Goal: Task Accomplishment & Management: Complete application form

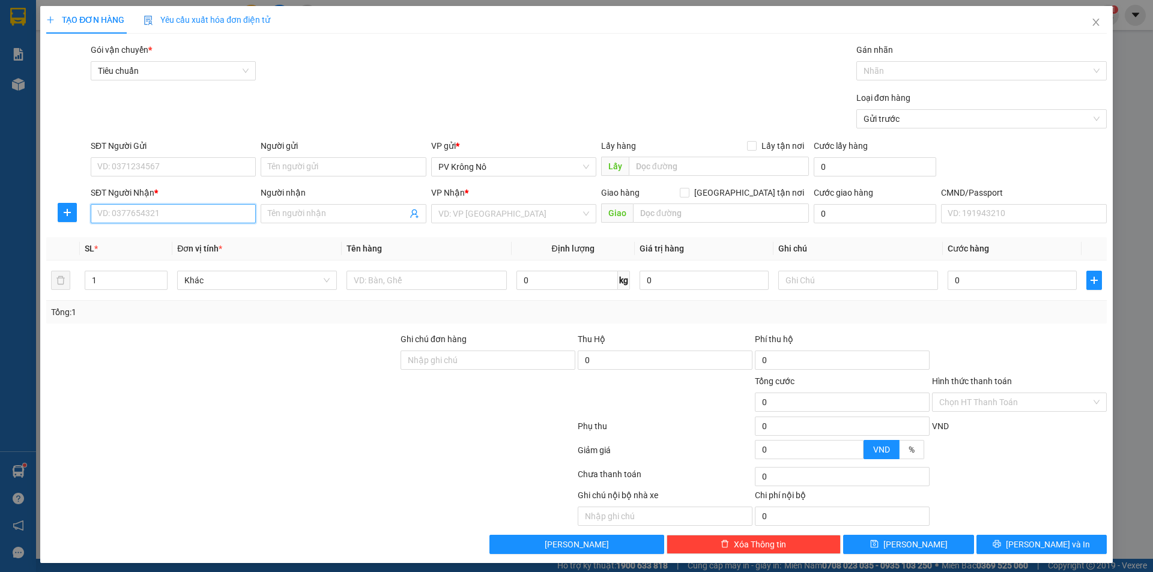
click at [124, 210] on input "SĐT Người Nhận *" at bounding box center [173, 213] width 165 height 19
click at [126, 166] on input "SĐT Người Gửi" at bounding box center [173, 166] width 165 height 19
type input "0968429293"
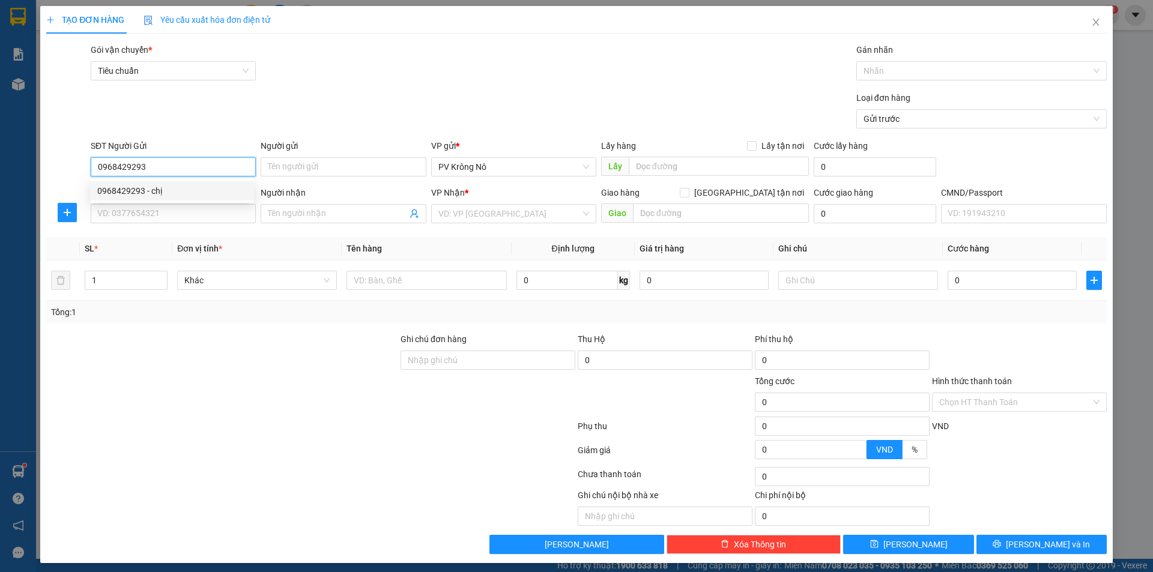
click at [175, 182] on div "0968429293 - chị" at bounding box center [172, 190] width 164 height 19
type input "chị"
type input "nam nia(0968429293)"
type input "0983669733"
type input "dương"
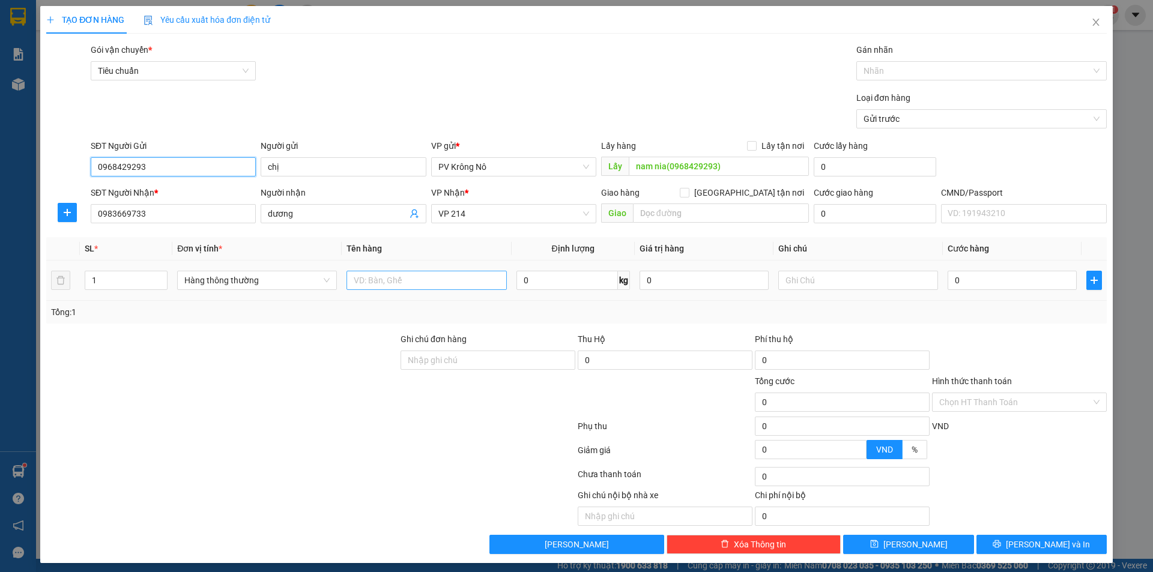
type input "0968429293"
click at [445, 281] on input "text" at bounding box center [427, 280] width 160 height 19
type input "1tg sr"
click at [974, 282] on input "0" at bounding box center [1012, 280] width 129 height 19
type input "01"
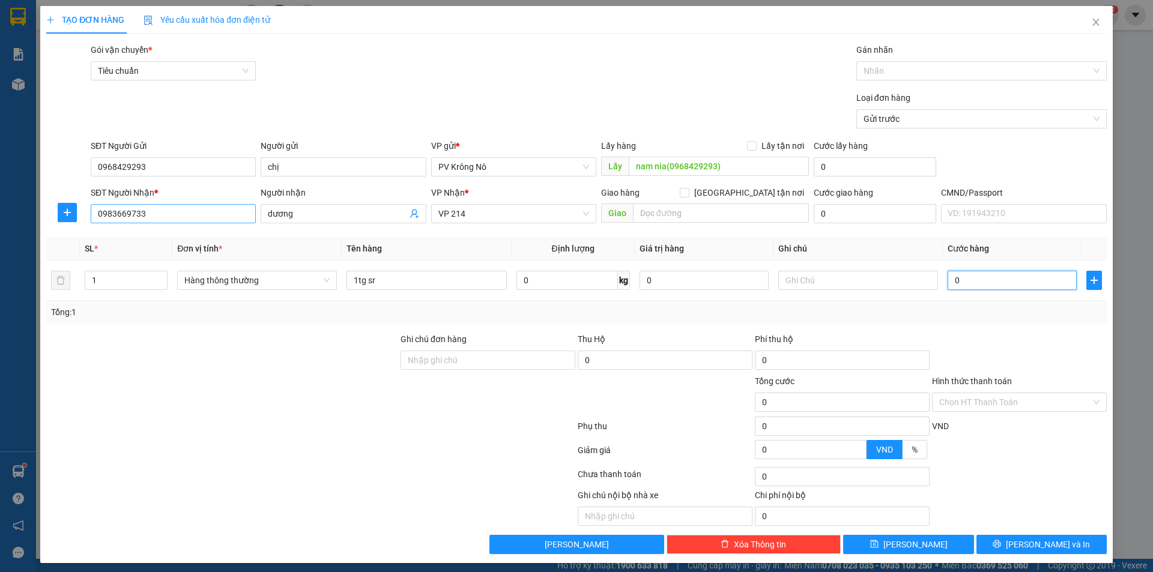
type input "1"
type input "012"
type input "12"
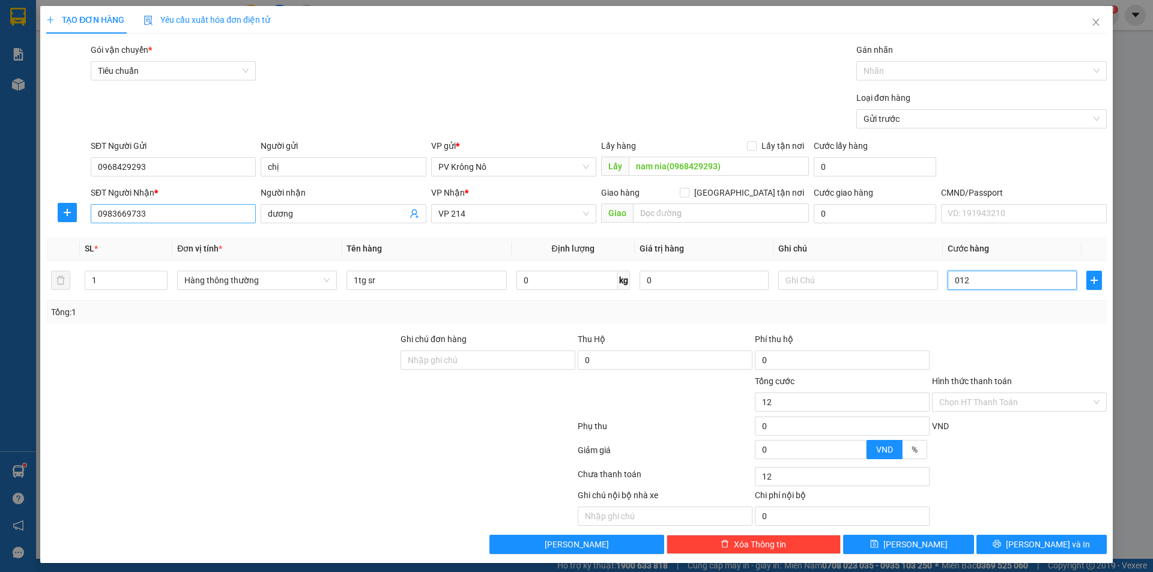
type input "0.120"
type input "120"
type input "01.200"
type input "1.200"
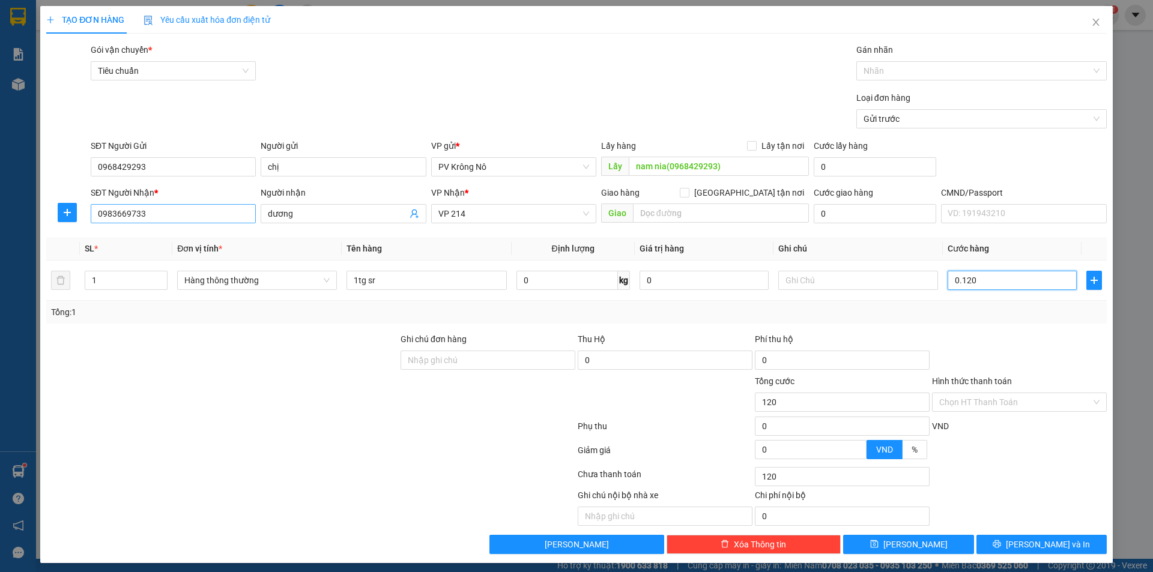
type input "1.200"
type input "012.000"
type input "12.000"
type input "0.120.000"
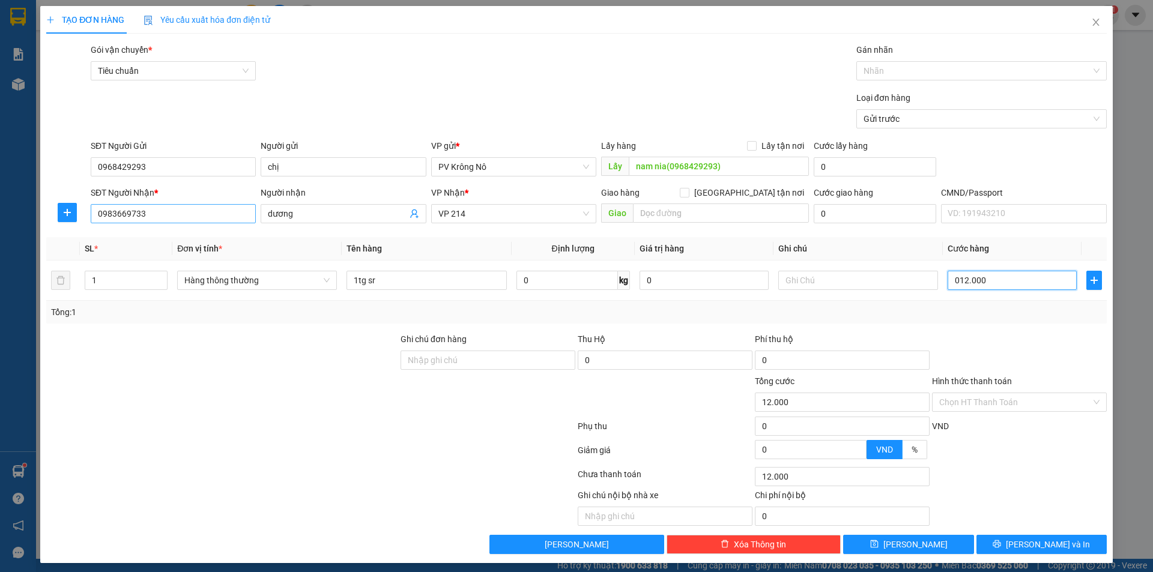
type input "120.000"
drag, startPoint x: 957, startPoint y: 541, endPoint x: 966, endPoint y: 511, distance: 30.8
click at [957, 540] on button "[PERSON_NAME]" at bounding box center [908, 544] width 130 height 19
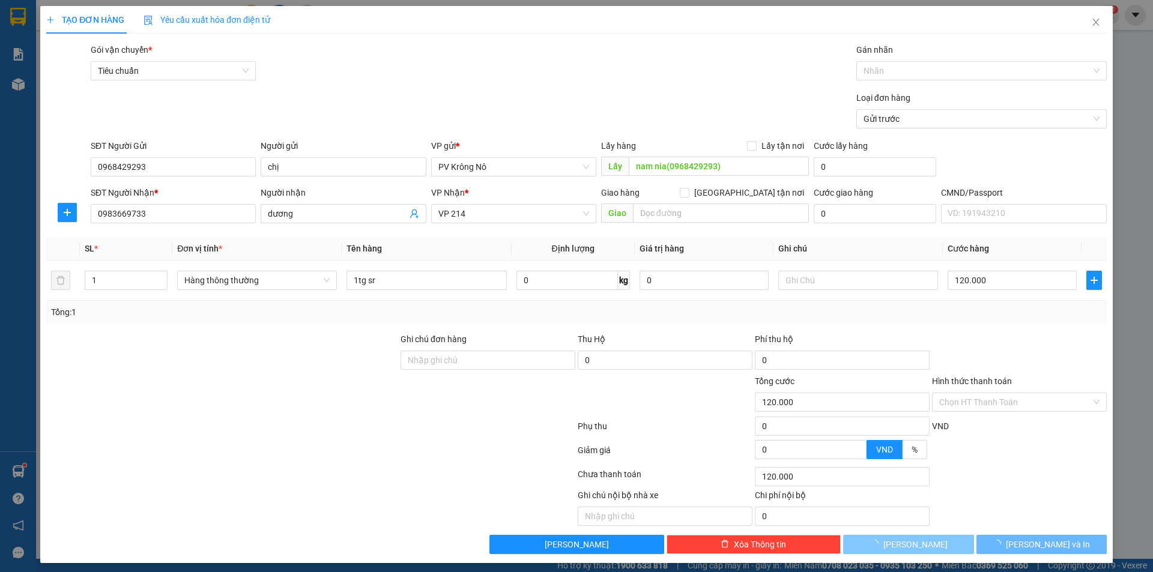
type input "0"
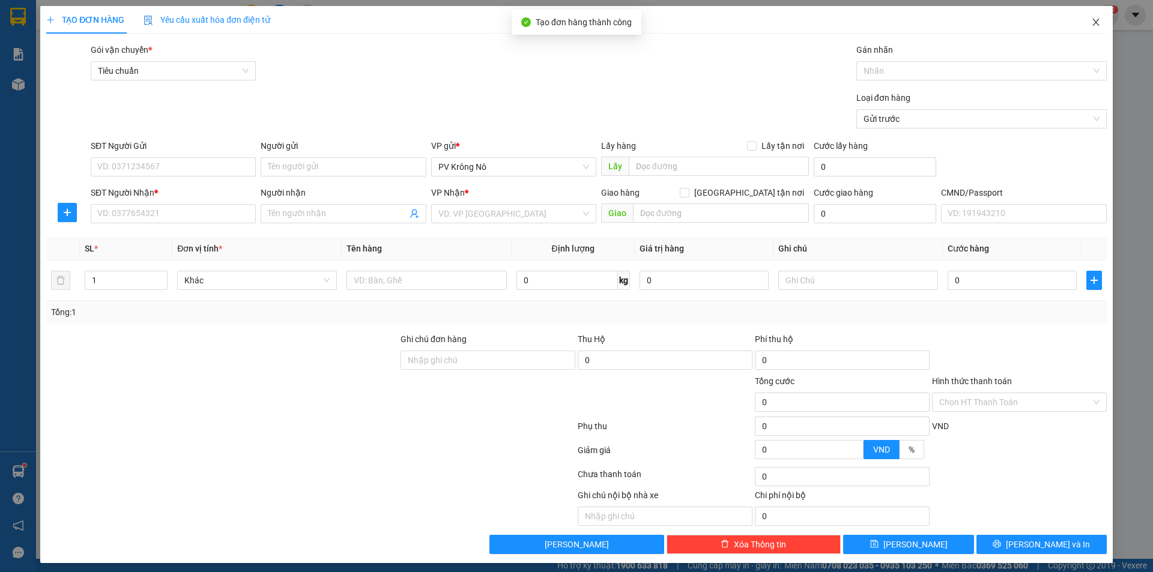
click at [1091, 22] on icon "close" at bounding box center [1096, 22] width 10 height 10
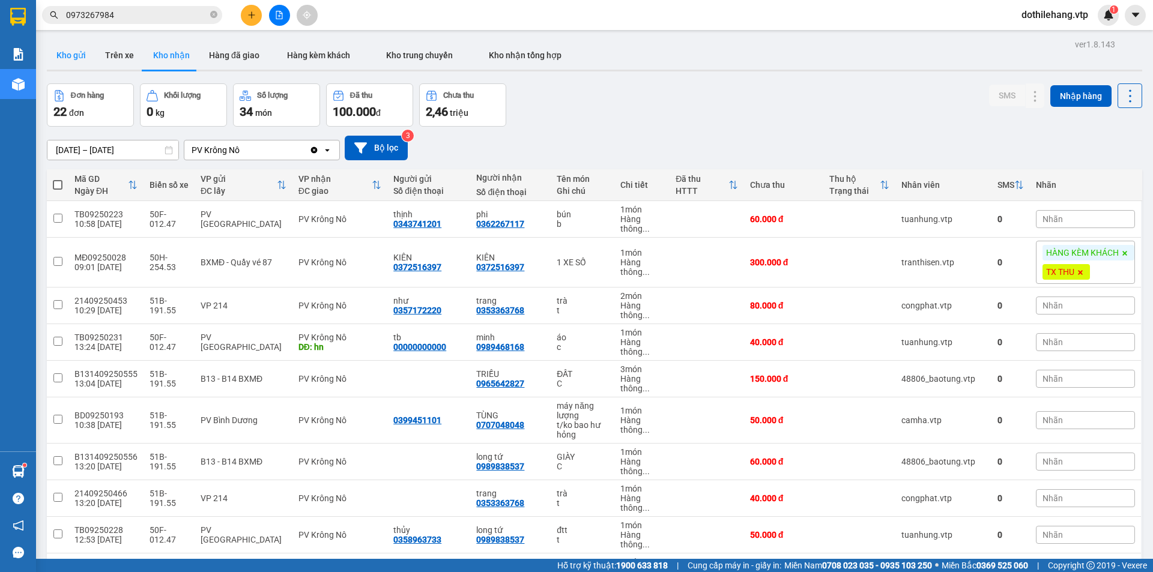
click at [82, 41] on button "Kho gửi" at bounding box center [71, 55] width 49 height 29
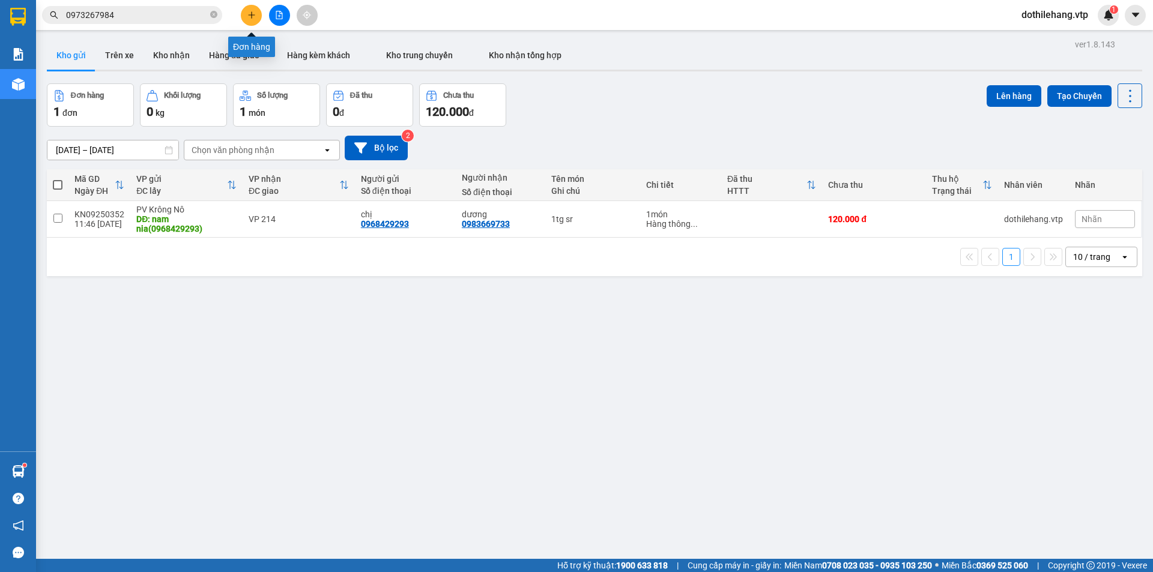
click at [253, 10] on button at bounding box center [251, 15] width 21 height 21
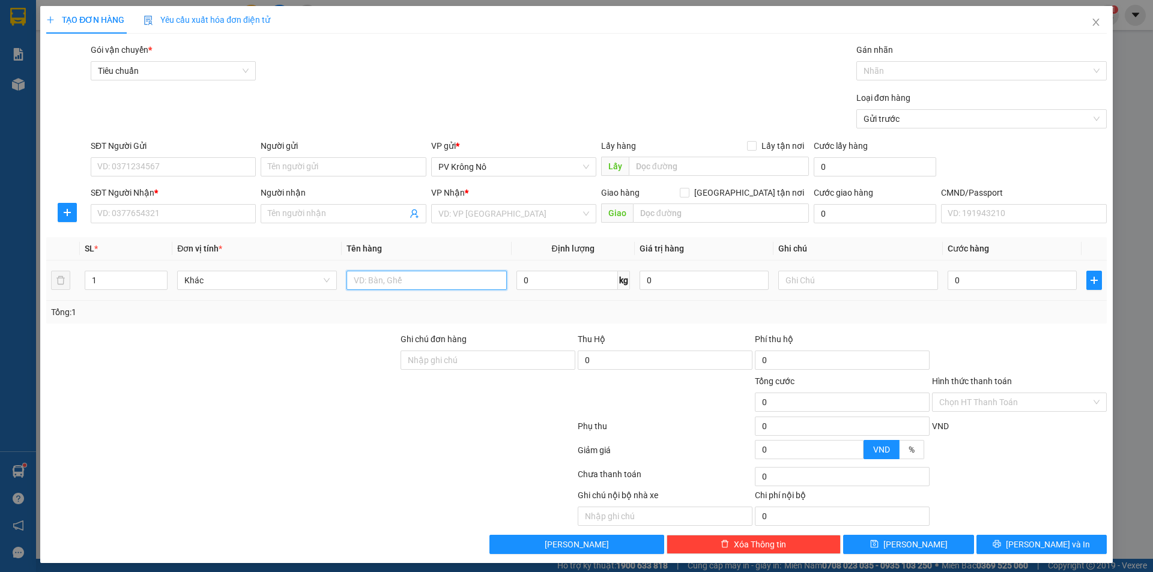
click at [380, 283] on input "text" at bounding box center [427, 280] width 160 height 19
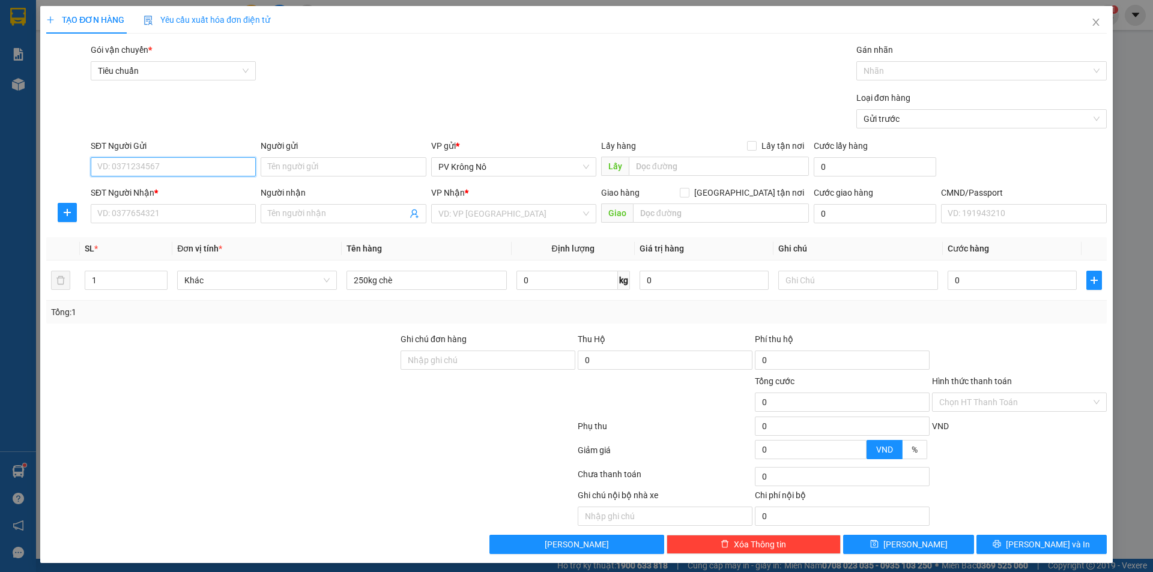
click at [165, 168] on input "SĐT Người Gửi" at bounding box center [173, 166] width 165 height 19
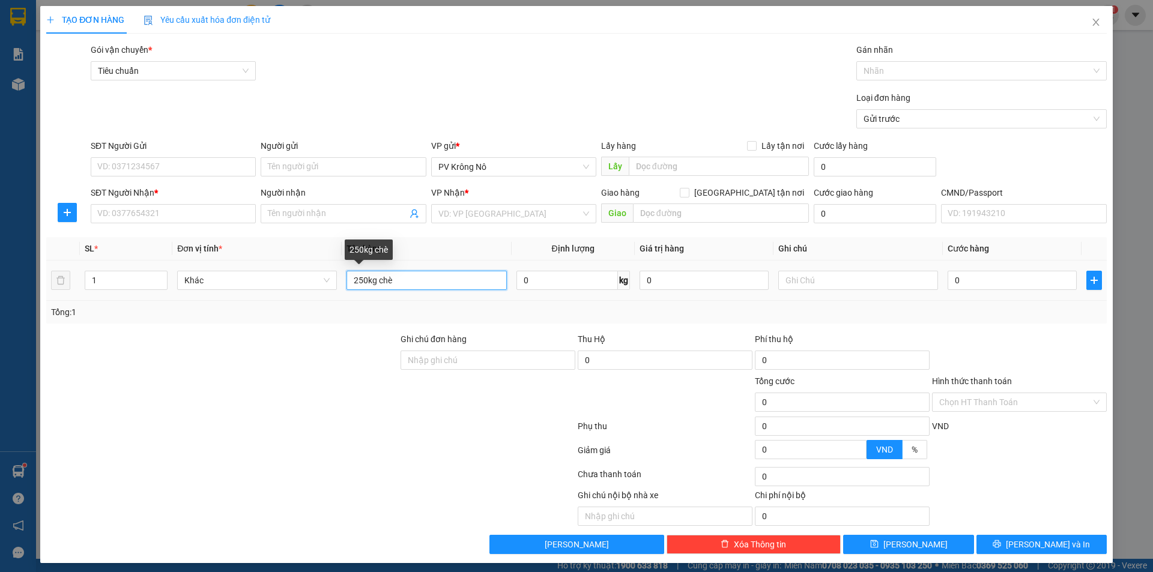
click at [396, 279] on input "250kg chè" at bounding box center [427, 280] width 160 height 19
drag, startPoint x: 393, startPoint y: 279, endPoint x: 377, endPoint y: 279, distance: 16.2
click at [377, 279] on input "250kg chè" at bounding box center [427, 280] width 160 height 19
click at [405, 286] on input "250kg chè" at bounding box center [427, 280] width 160 height 19
type input "250kg chè+bơ"
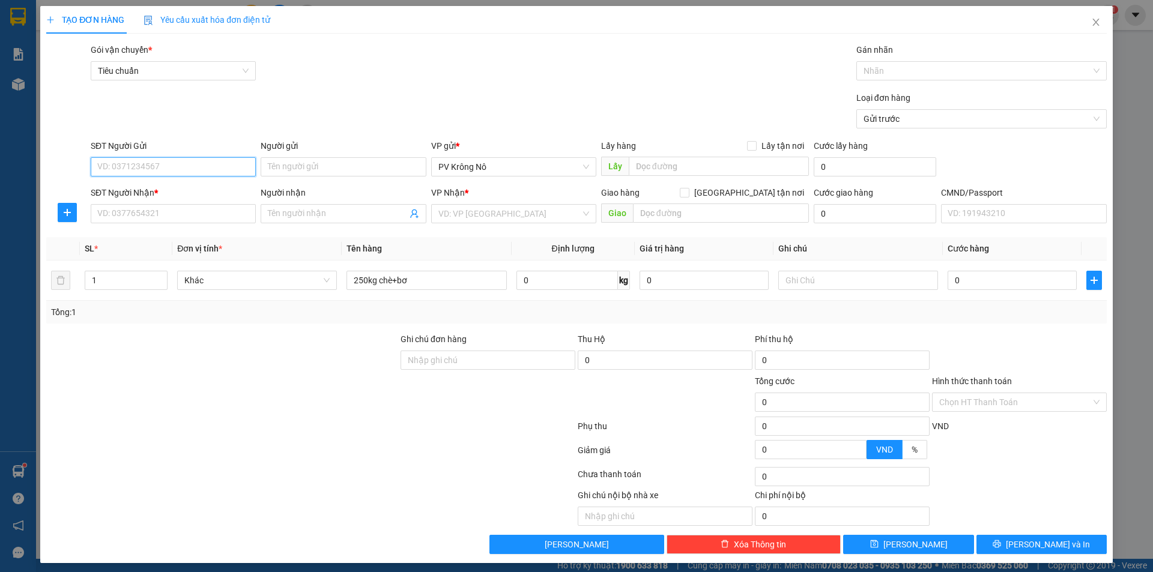
click at [162, 168] on input "SĐT Người Gửi" at bounding box center [173, 166] width 165 height 19
type input "0386775296"
click at [138, 196] on div "0386775296 - chú cầu" at bounding box center [172, 190] width 150 height 13
type input "chú cầu"
type input "0986739357"
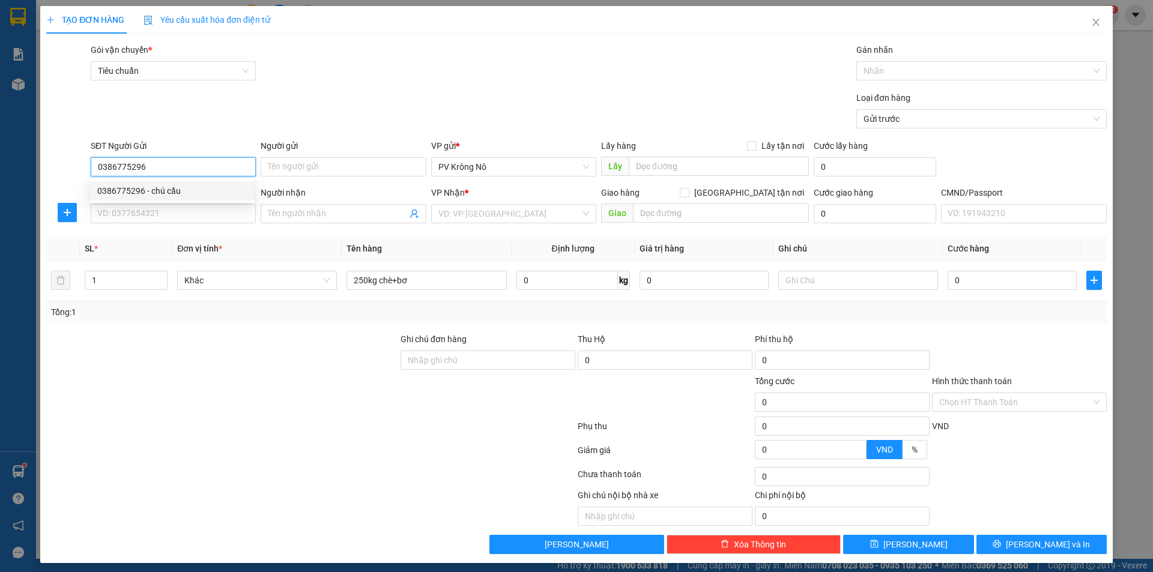
type input "HƯƠNG"
type input "N4 ĐỊA CHẤT"
type input "0386775296"
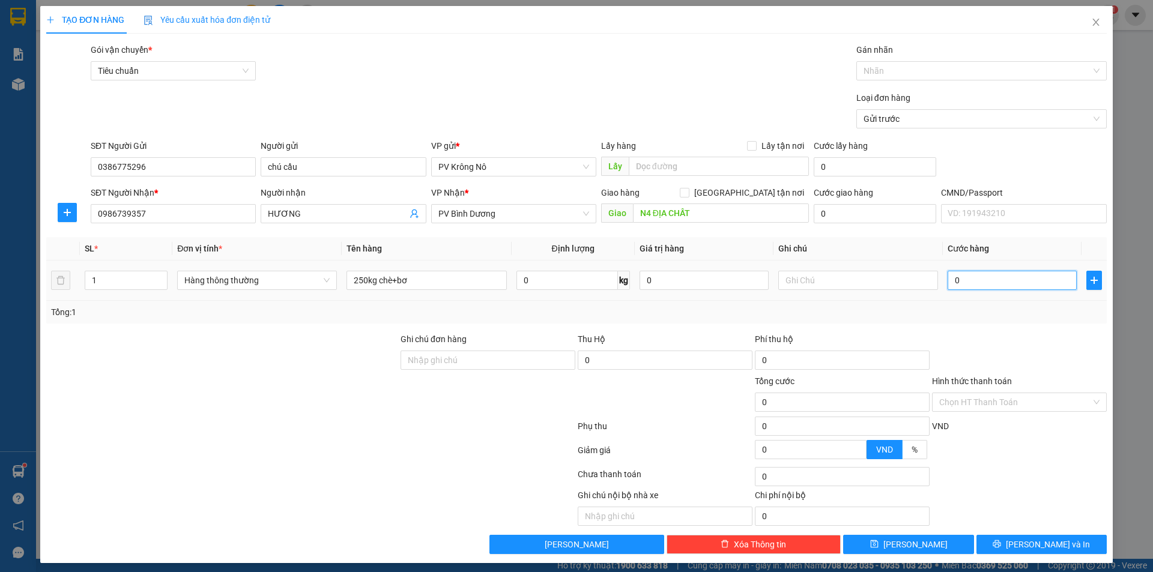
click at [996, 281] on input "0" at bounding box center [1012, 280] width 129 height 19
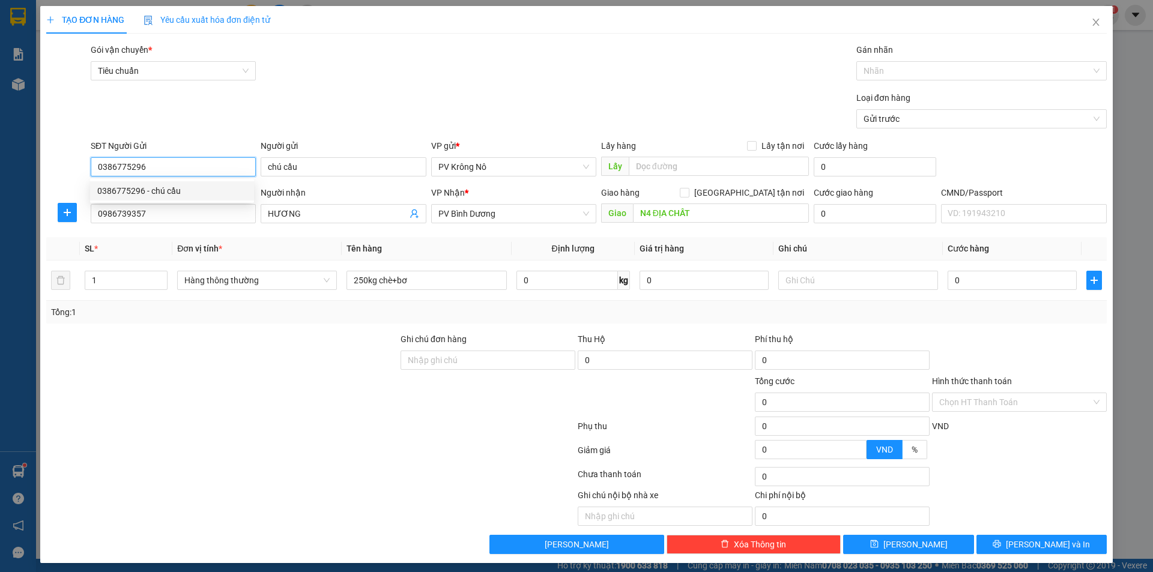
drag, startPoint x: 180, startPoint y: 166, endPoint x: 69, endPoint y: 165, distance: 110.5
click at [69, 165] on div "SĐT Người Gửi 0386775296 Người gửi chú cầu VP gửi * PV Krông Nô Lấy hàng Lấy tậ…" at bounding box center [576, 160] width 1063 height 42
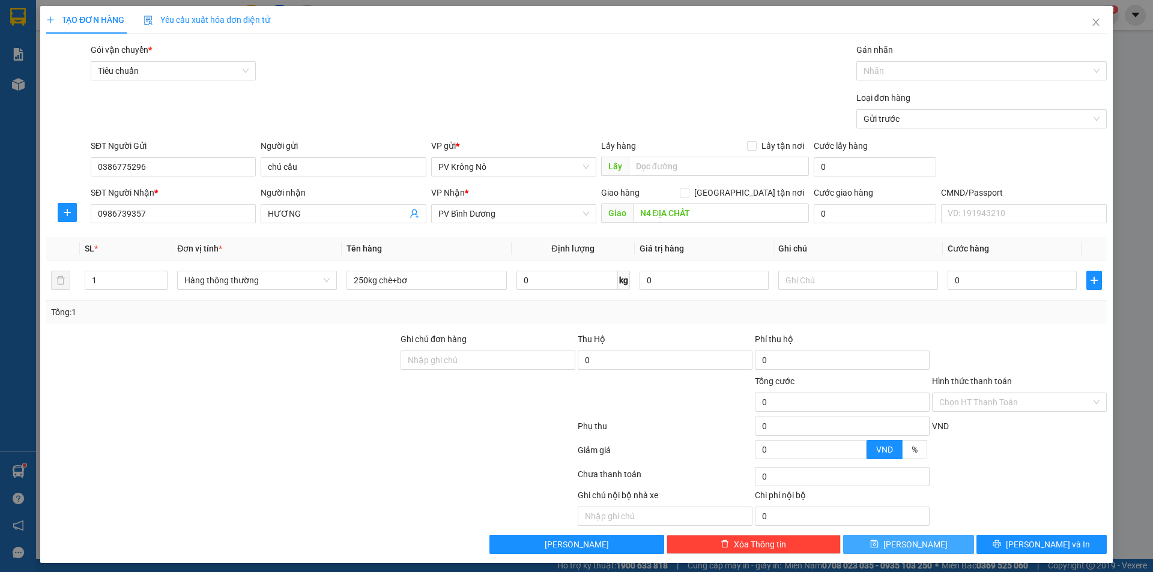
click at [945, 552] on button "[PERSON_NAME]" at bounding box center [908, 544] width 130 height 19
click at [1013, 287] on input "0" at bounding box center [1012, 280] width 129 height 19
type input "0"
click at [1091, 18] on icon "close" at bounding box center [1096, 22] width 10 height 10
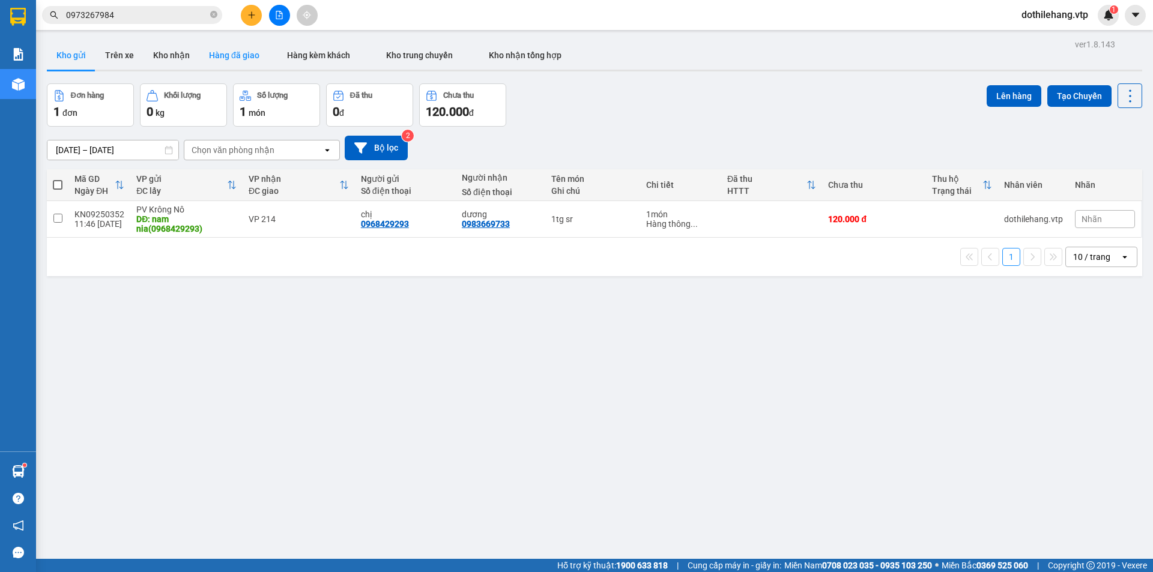
click at [219, 58] on button "Hàng đã giao" at bounding box center [234, 55] width 70 height 29
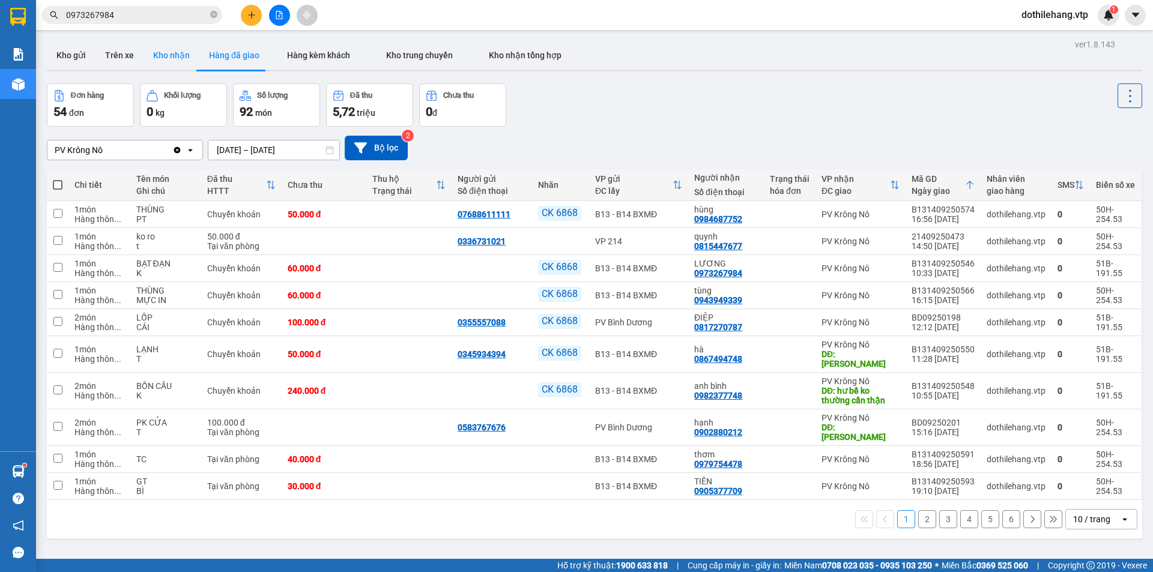
click at [170, 63] on button "Kho nhận" at bounding box center [172, 55] width 56 height 29
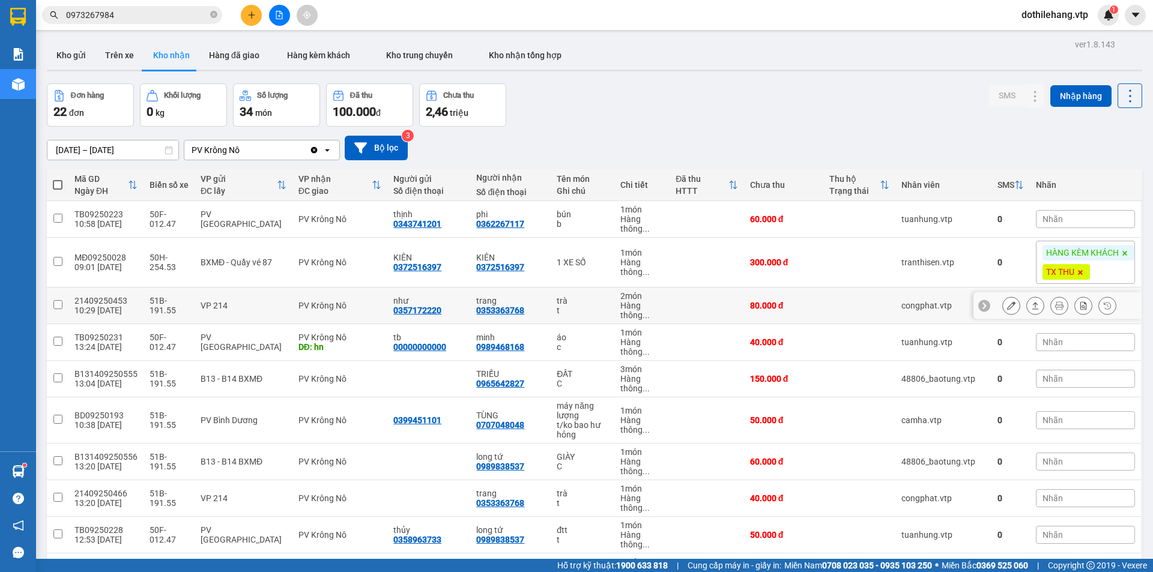
click at [670, 306] on td at bounding box center [707, 306] width 74 height 37
checkbox input "true"
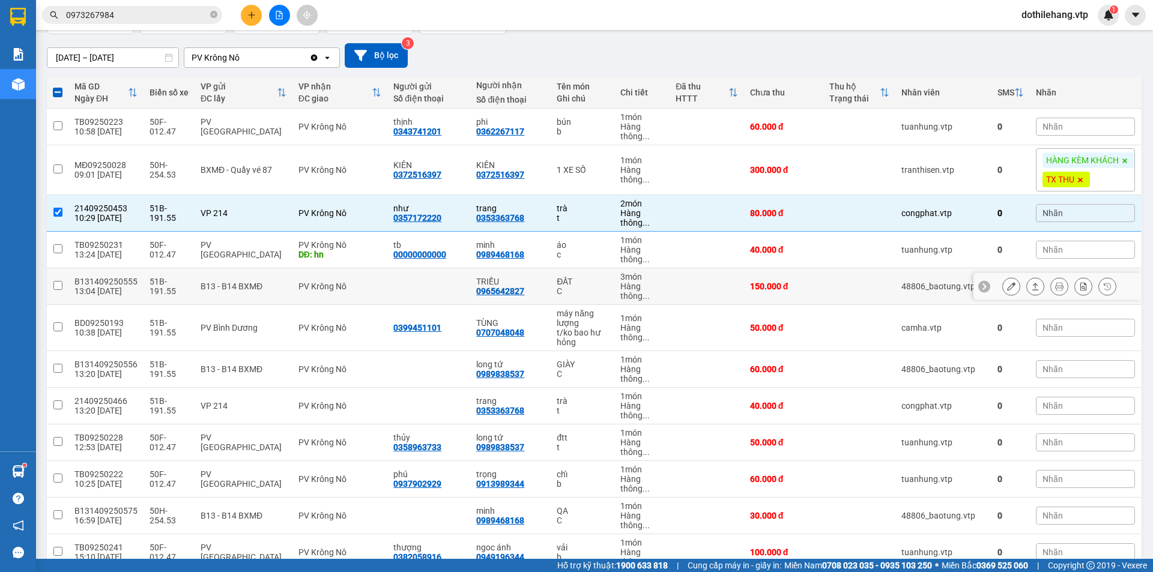
scroll to position [120, 0]
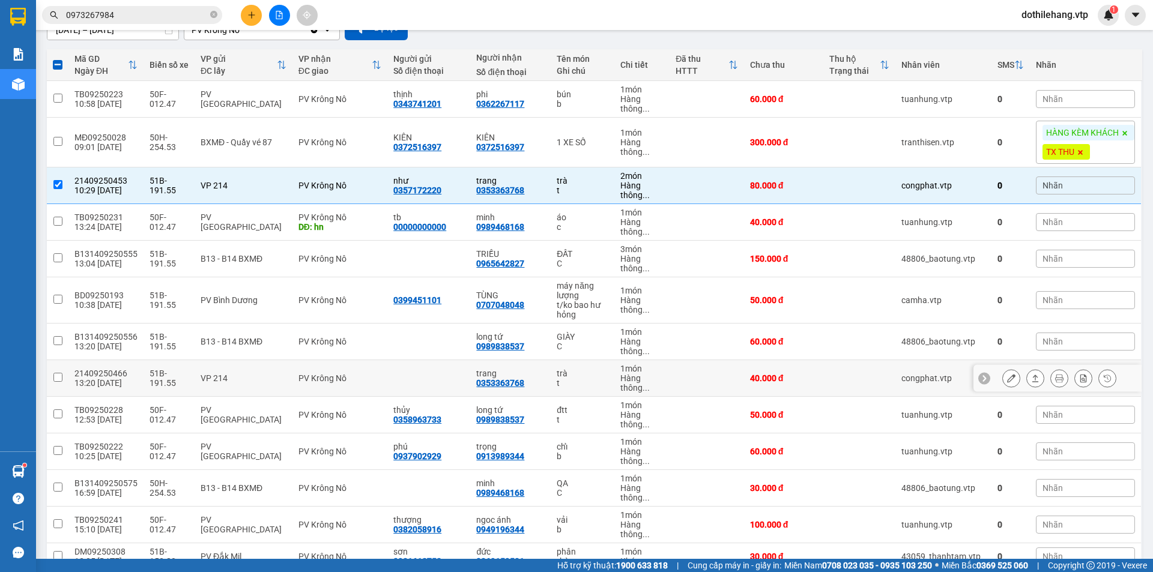
click at [696, 375] on td at bounding box center [707, 378] width 74 height 37
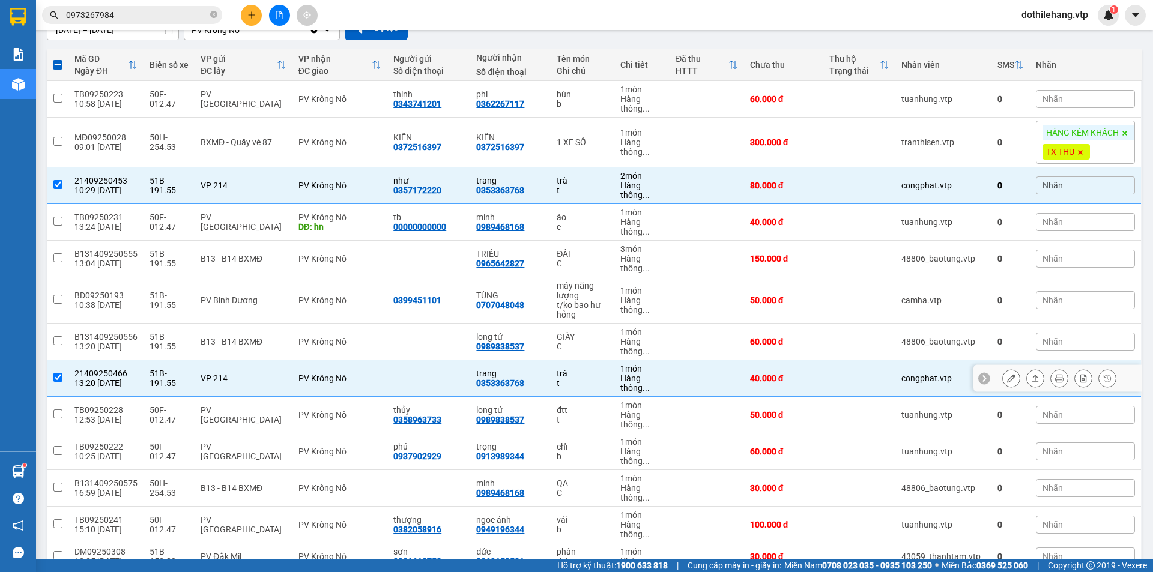
drag, startPoint x: 864, startPoint y: 380, endPoint x: 840, endPoint y: 371, distance: 25.7
click at [863, 380] on td at bounding box center [859, 378] width 72 height 37
checkbox input "false"
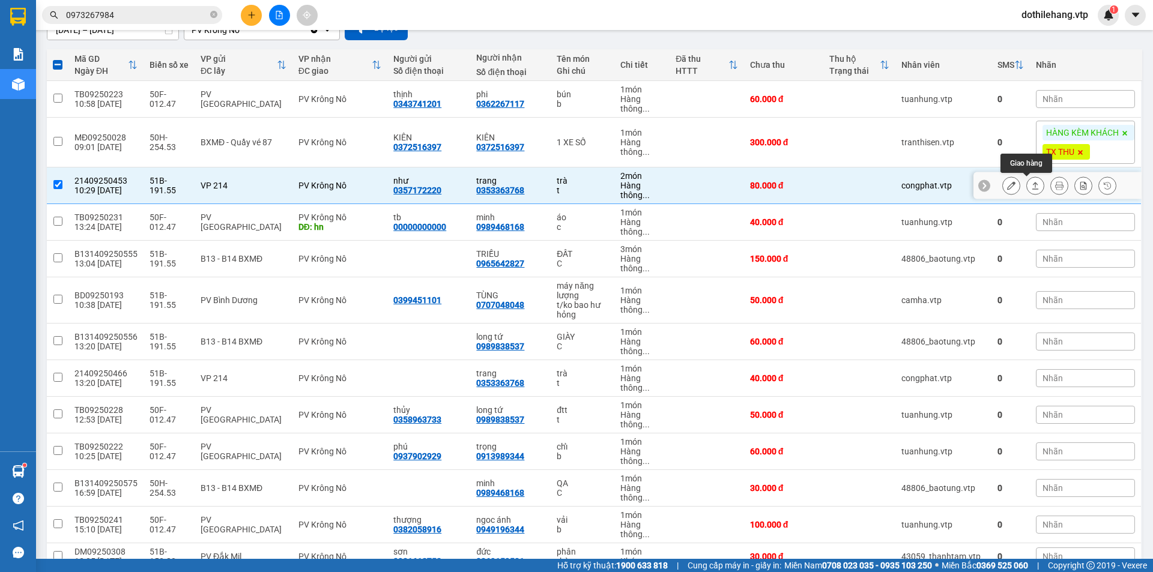
click at [1031, 187] on icon at bounding box center [1035, 185] width 8 height 8
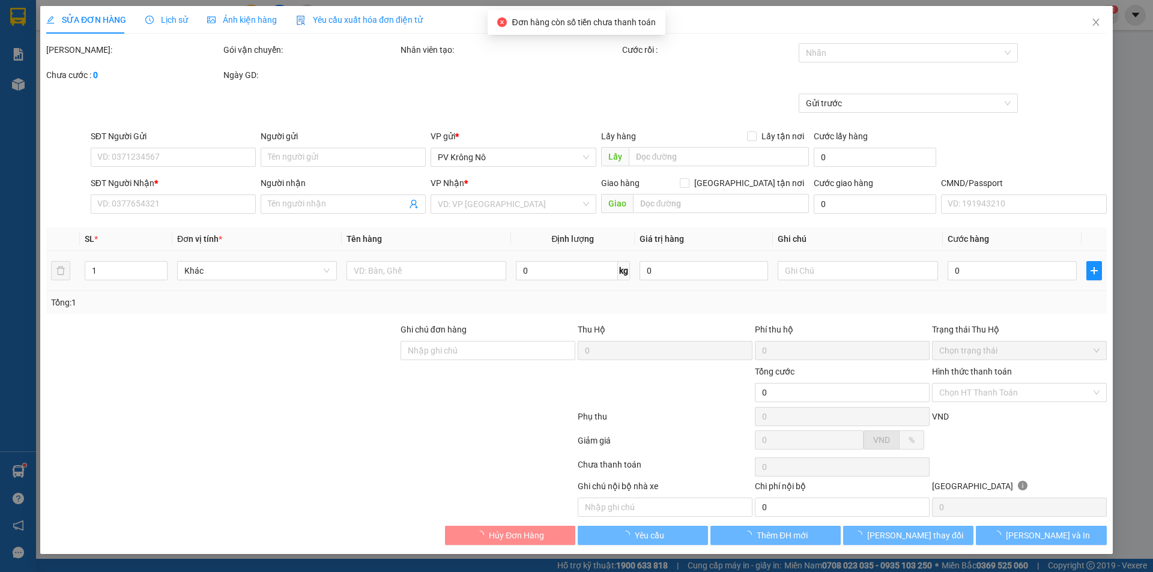
type input "4.000"
type input "0357172220"
type input "như"
type input "0353363768"
type input "trang"
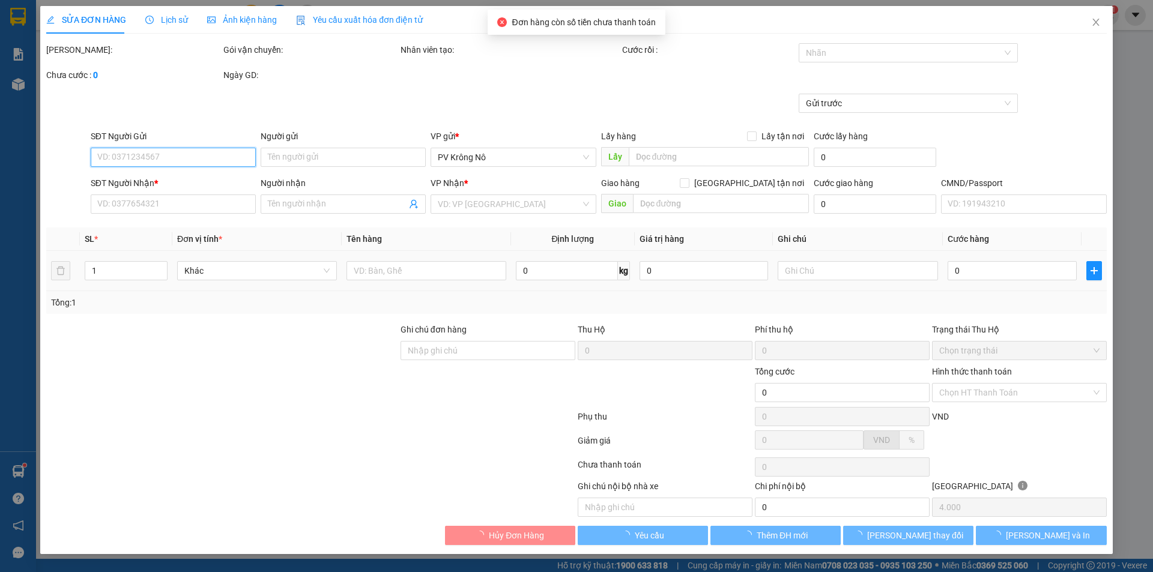
type input "80.000"
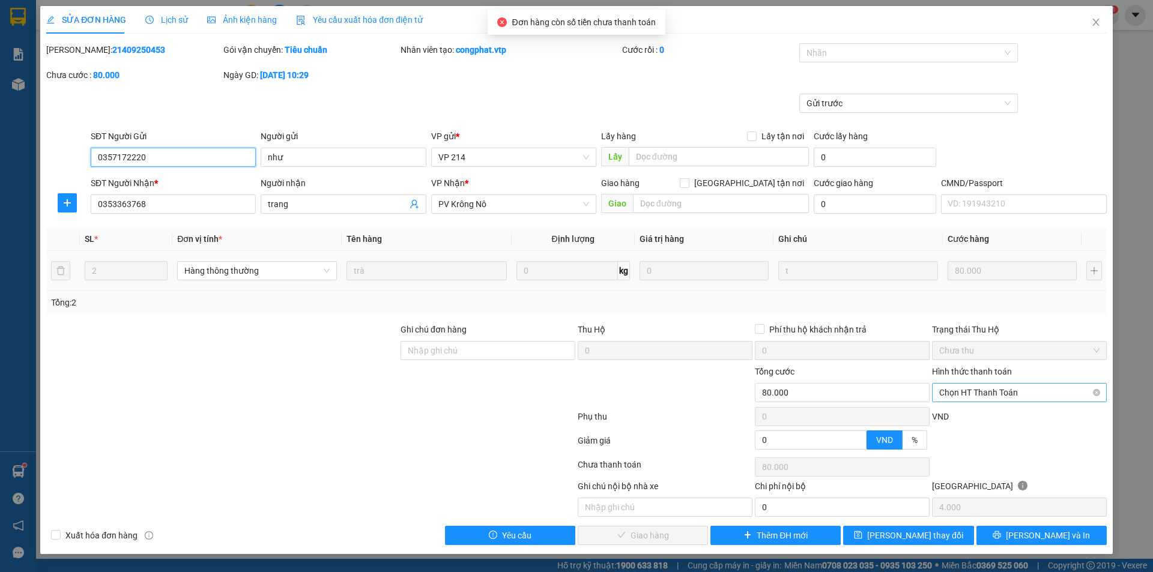
click at [973, 392] on span "Chọn HT Thanh Toán" at bounding box center [1019, 393] width 160 height 18
click at [963, 493] on div "Chuyển khoản" at bounding box center [1019, 493] width 160 height 13
type input "0"
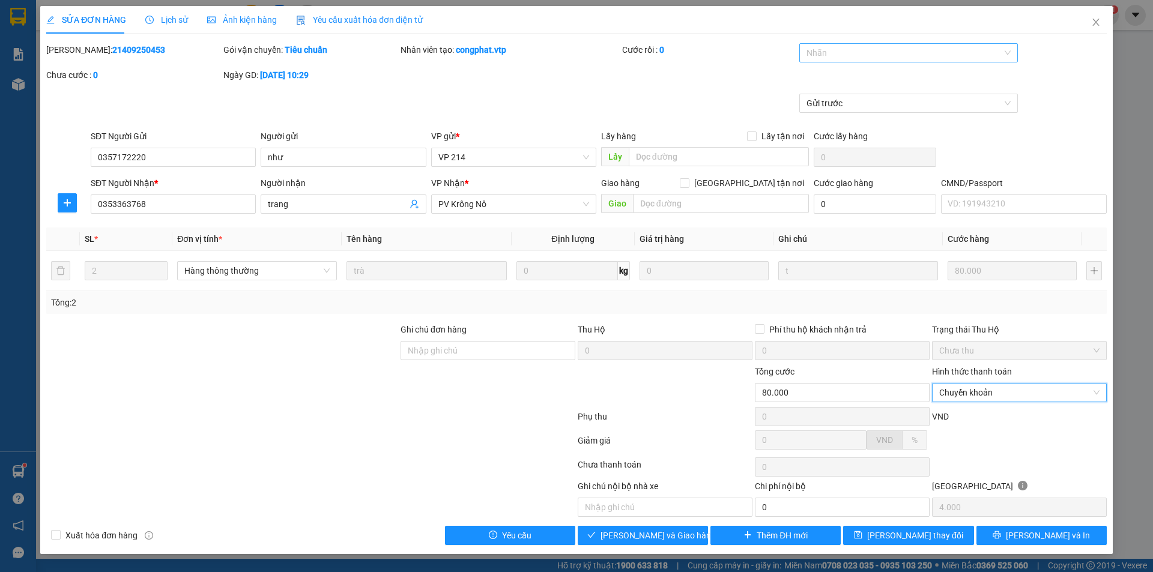
click at [831, 55] on div at bounding box center [902, 53] width 201 height 14
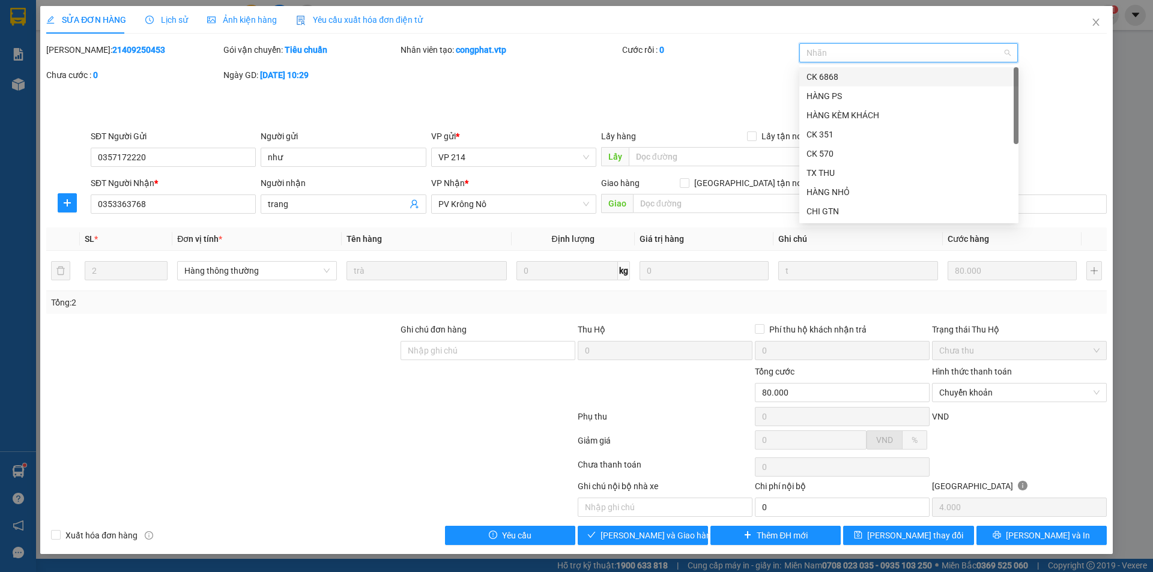
drag, startPoint x: 846, startPoint y: 78, endPoint x: 786, endPoint y: 92, distance: 61.8
click at [843, 78] on div "CK 6868" at bounding box center [909, 76] width 205 height 13
drag, startPoint x: 497, startPoint y: 345, endPoint x: 529, endPoint y: 327, distance: 36.1
click at [498, 345] on input "Ghi chú đơn hàng" at bounding box center [488, 350] width 175 height 19
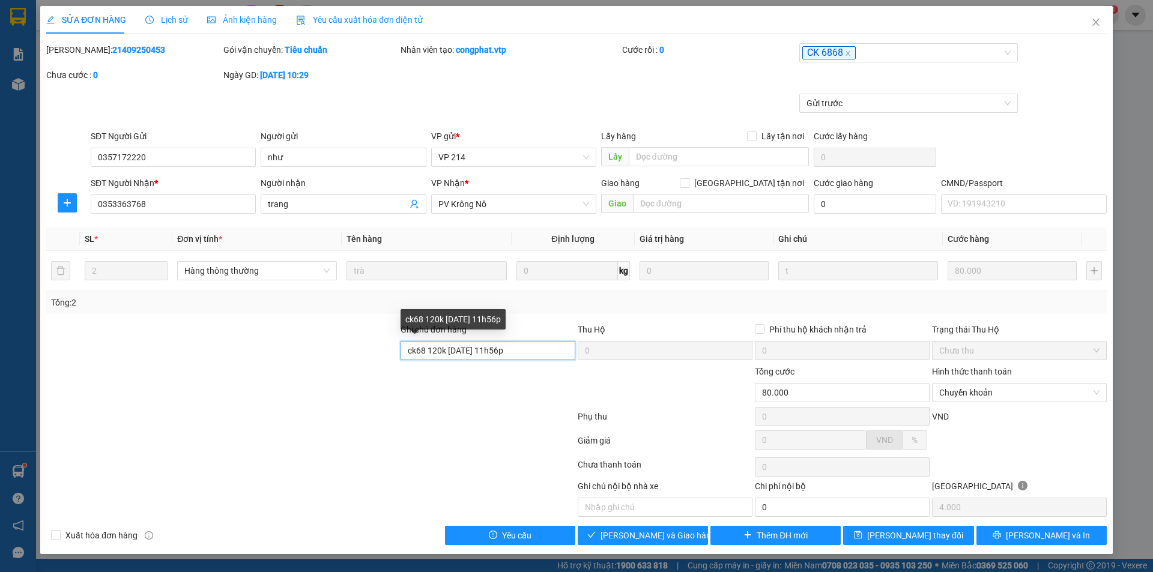
drag, startPoint x: 506, startPoint y: 351, endPoint x: 403, endPoint y: 349, distance: 103.3
click at [403, 349] on input "ck68 120k [DATE] 11h56p" at bounding box center [488, 350] width 175 height 19
type input "ck68 120k [DATE] 11h56p"
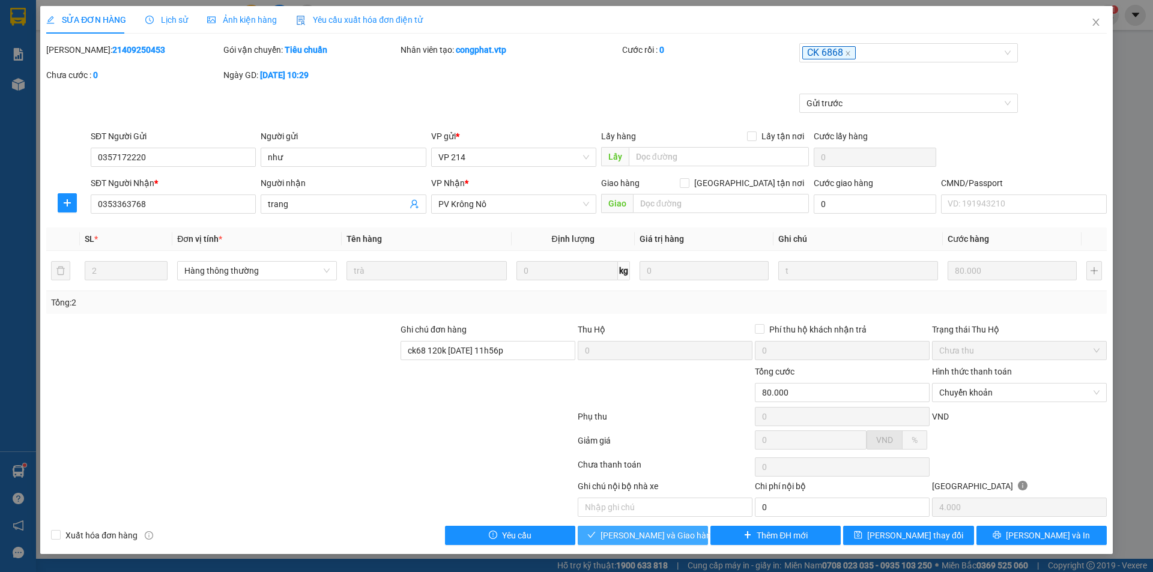
click at [679, 536] on span "[PERSON_NAME] và Giao hàng" at bounding box center [658, 535] width 115 height 13
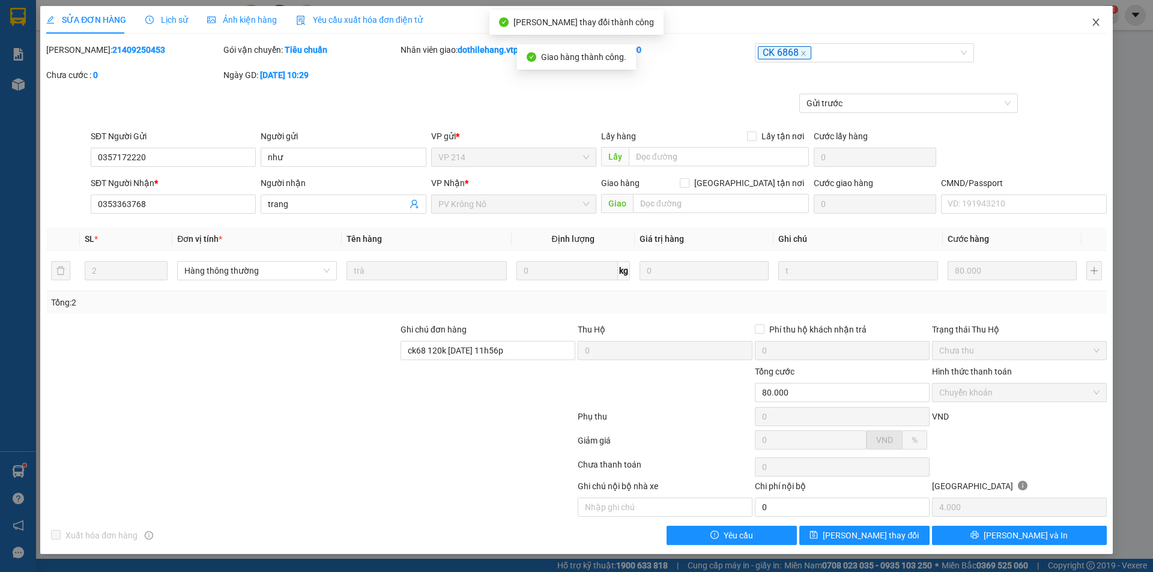
click at [1094, 21] on icon "close" at bounding box center [1095, 22] width 7 height 7
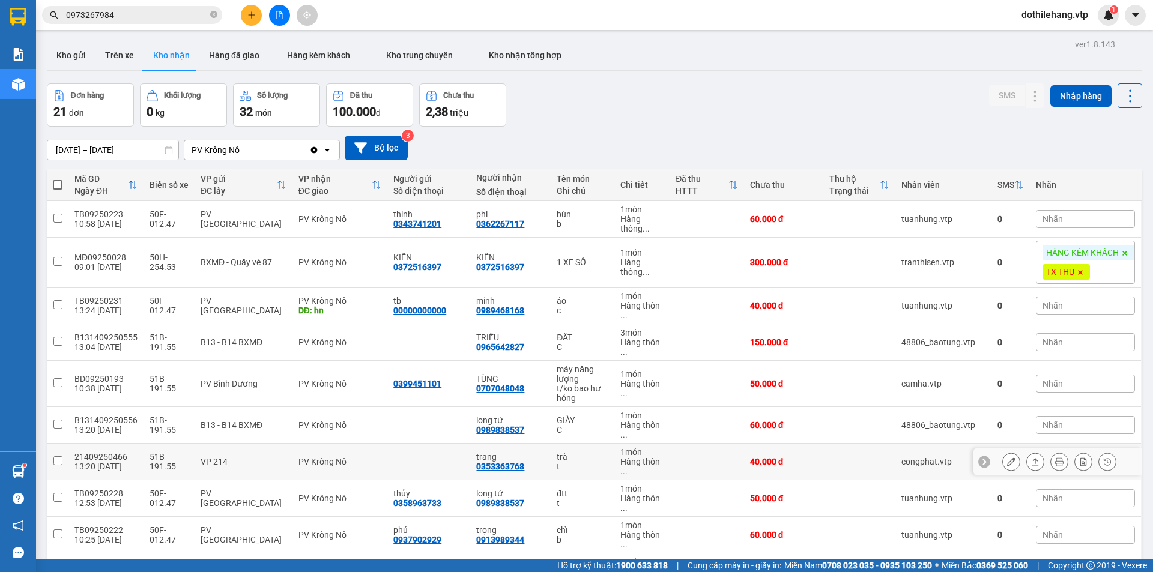
click at [837, 444] on td at bounding box center [859, 462] width 72 height 37
checkbox input "true"
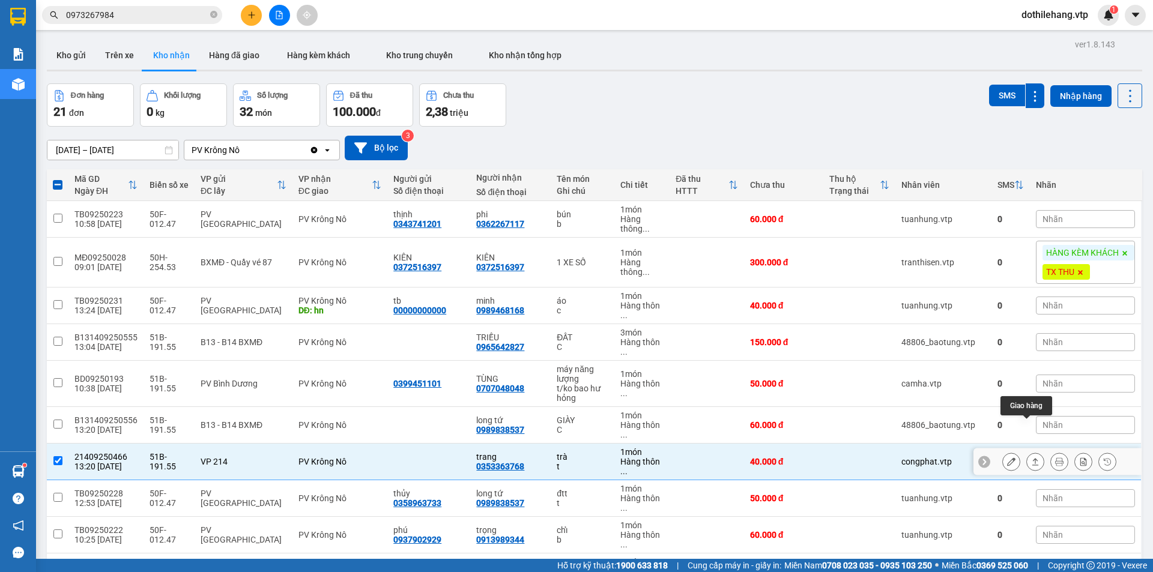
click at [1031, 458] on icon at bounding box center [1035, 462] width 8 height 8
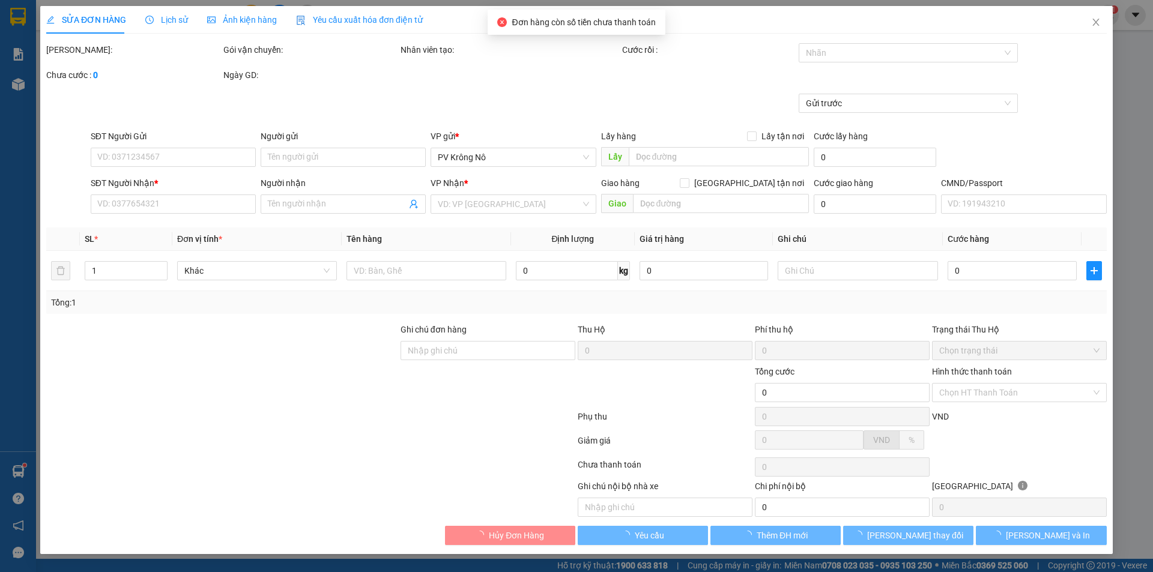
type input "0353363768"
type input "trang"
type input "40.000"
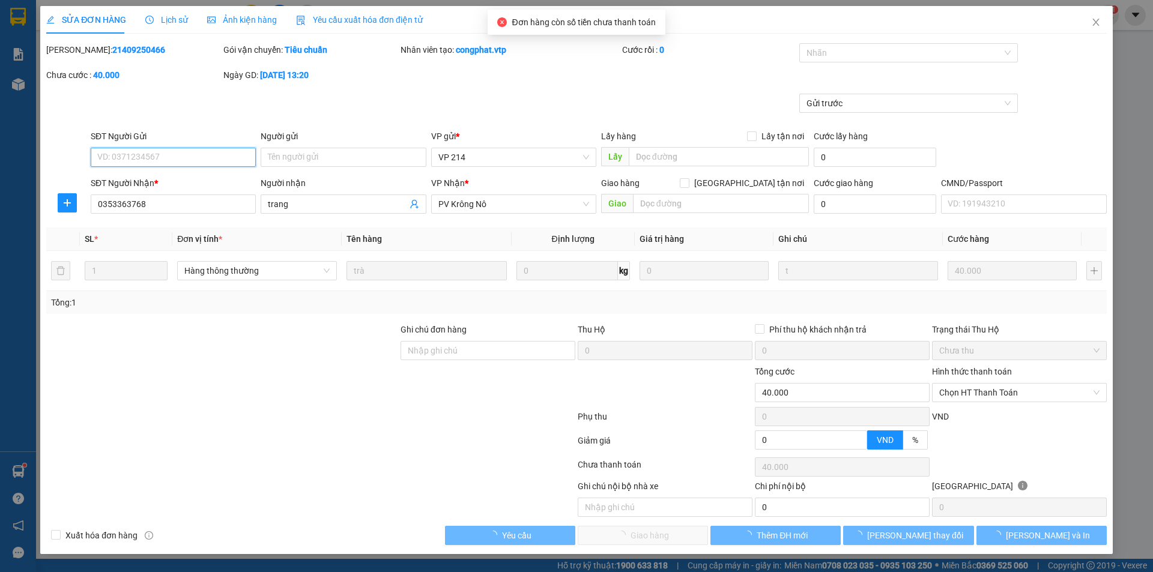
type input "2.000"
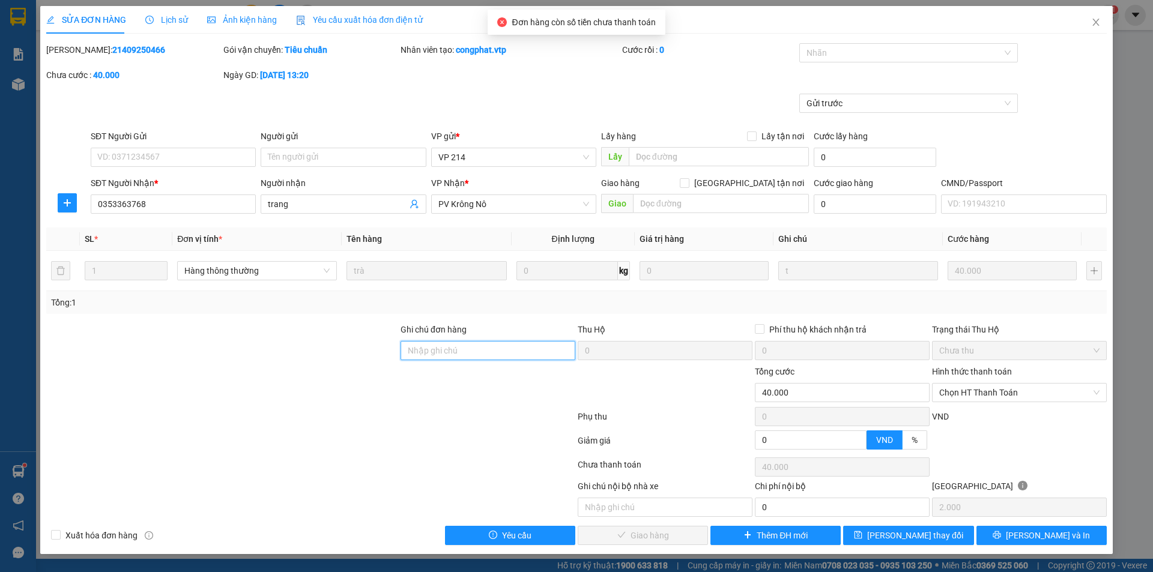
click at [520, 353] on input "Ghi chú đơn hàng" at bounding box center [488, 350] width 175 height 19
paste input "ck68 120k [DATE] 11h56p"
type input "ck68 120k [DATE] 11h56p"
click at [877, 60] on div "Nhãn" at bounding box center [908, 55] width 219 height 24
click at [879, 55] on div at bounding box center [902, 53] width 201 height 14
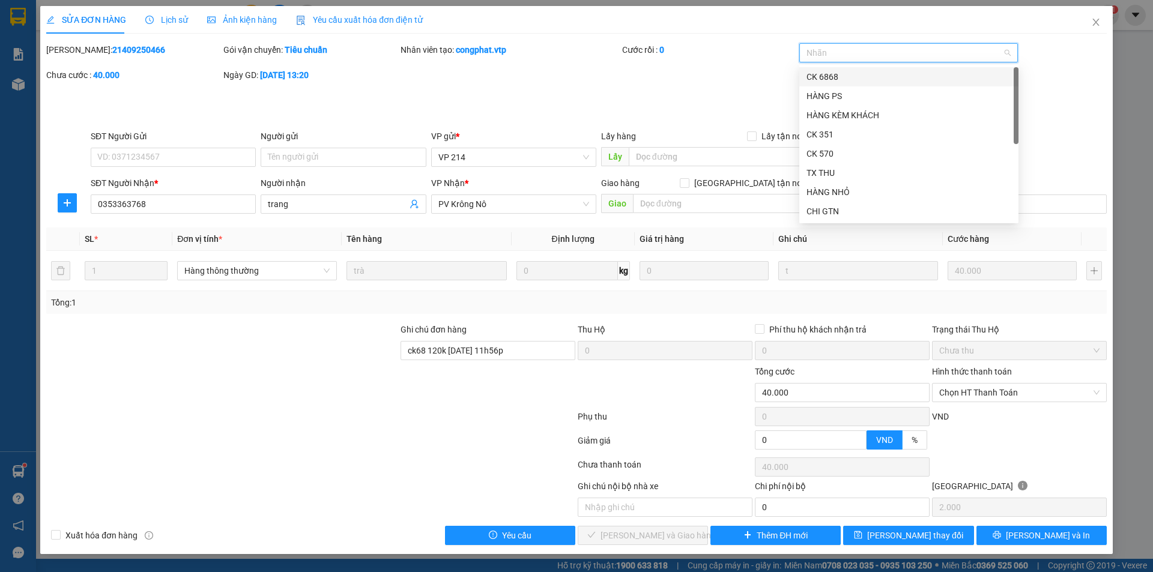
click at [852, 82] on div "CK 6868" at bounding box center [909, 76] width 205 height 13
click at [999, 392] on span "Chọn HT Thanh Toán" at bounding box center [1019, 393] width 160 height 18
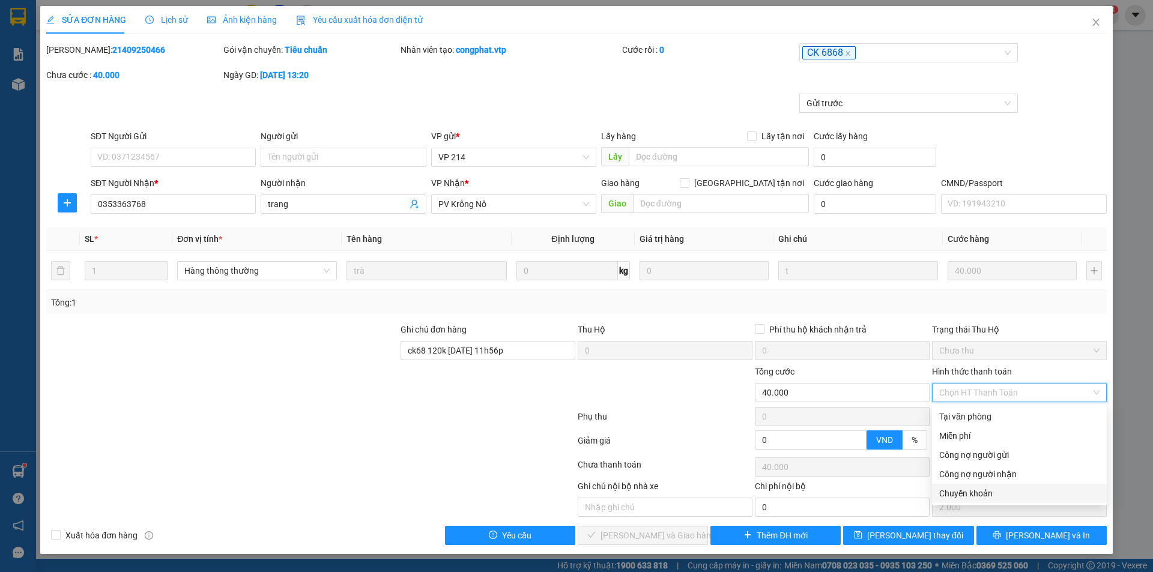
click at [977, 494] on div "Chuyển khoản" at bounding box center [1019, 493] width 160 height 13
type input "0"
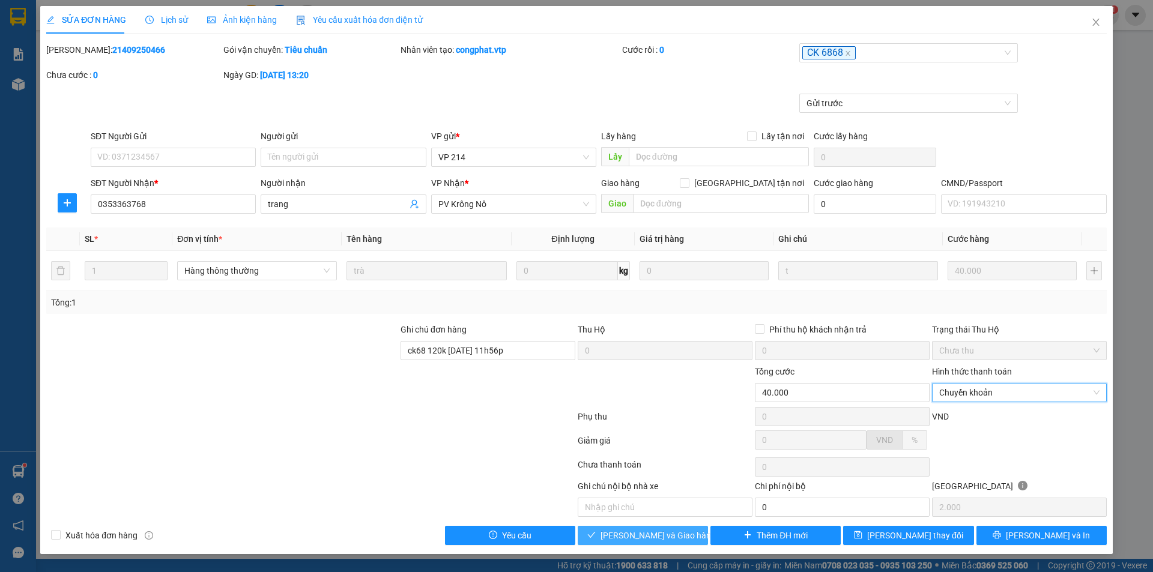
drag, startPoint x: 688, startPoint y: 537, endPoint x: 685, endPoint y: 528, distance: 9.3
click at [686, 537] on button "[PERSON_NAME] và Giao hàng" at bounding box center [643, 535] width 130 height 19
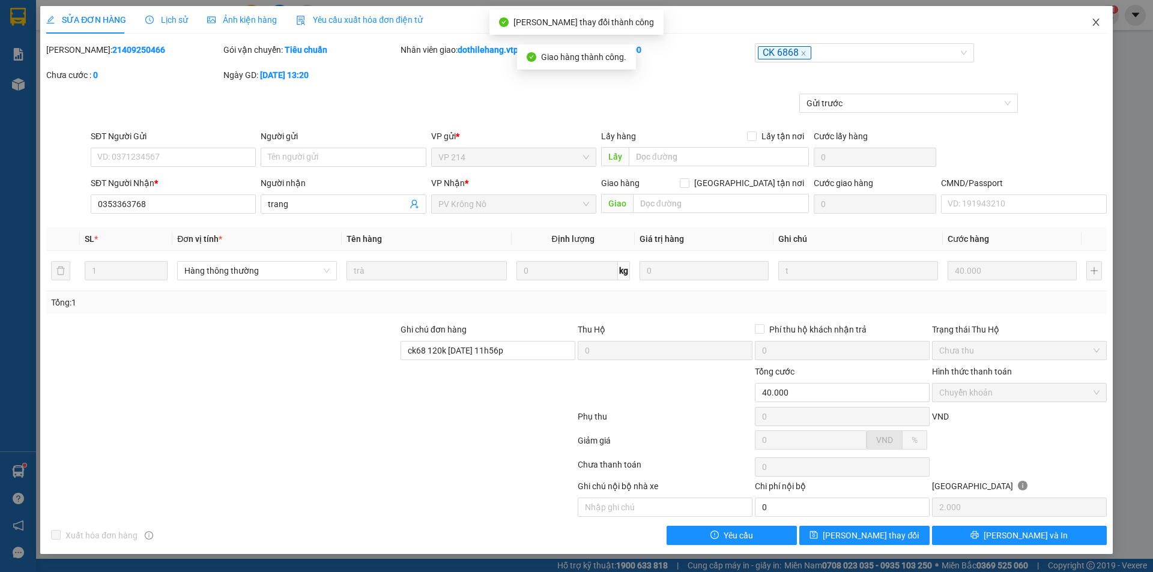
click at [1097, 24] on icon "close" at bounding box center [1095, 22] width 7 height 7
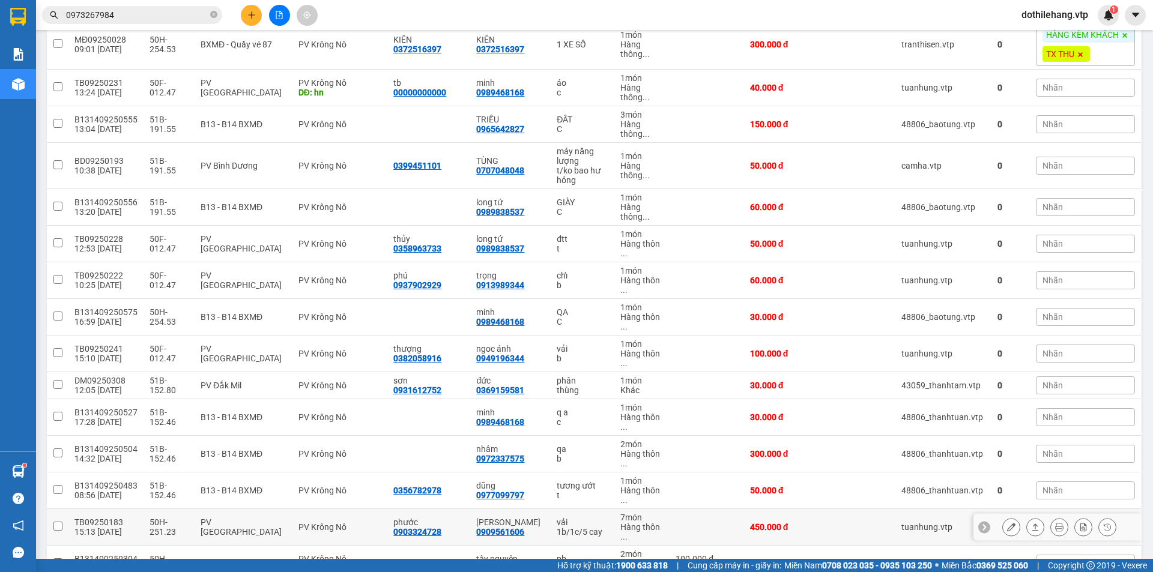
scroll to position [228, 0]
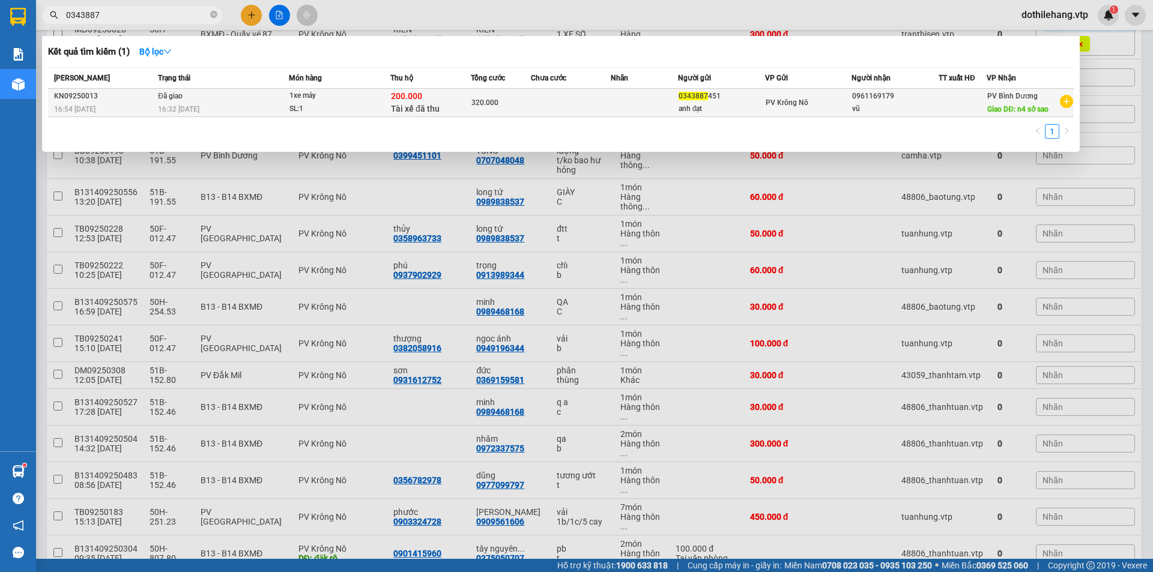
type input "0343887"
click at [354, 107] on div "SL: 1" at bounding box center [334, 109] width 90 height 13
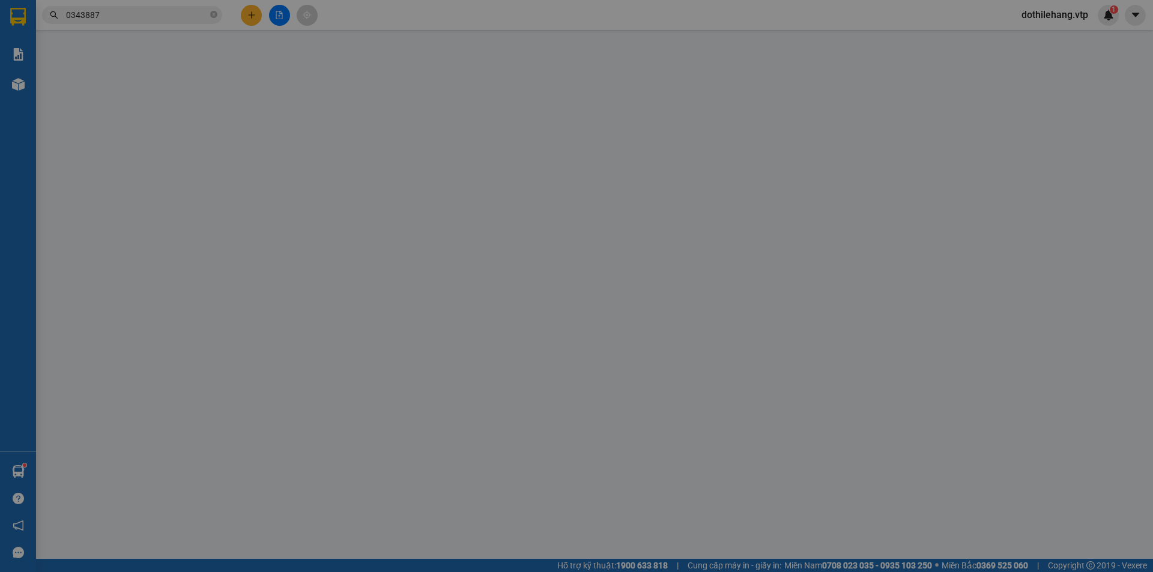
type input "15.000"
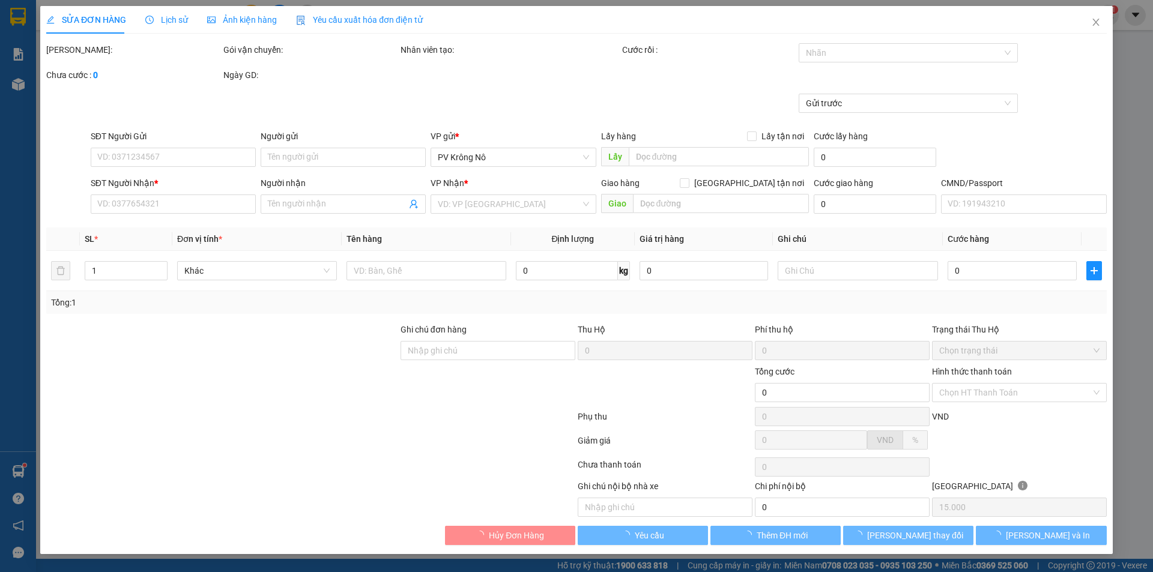
type input "0343887451"
type input "anh đạt"
type input "0961169179"
type input "vũ"
type input "n4 sở sao"
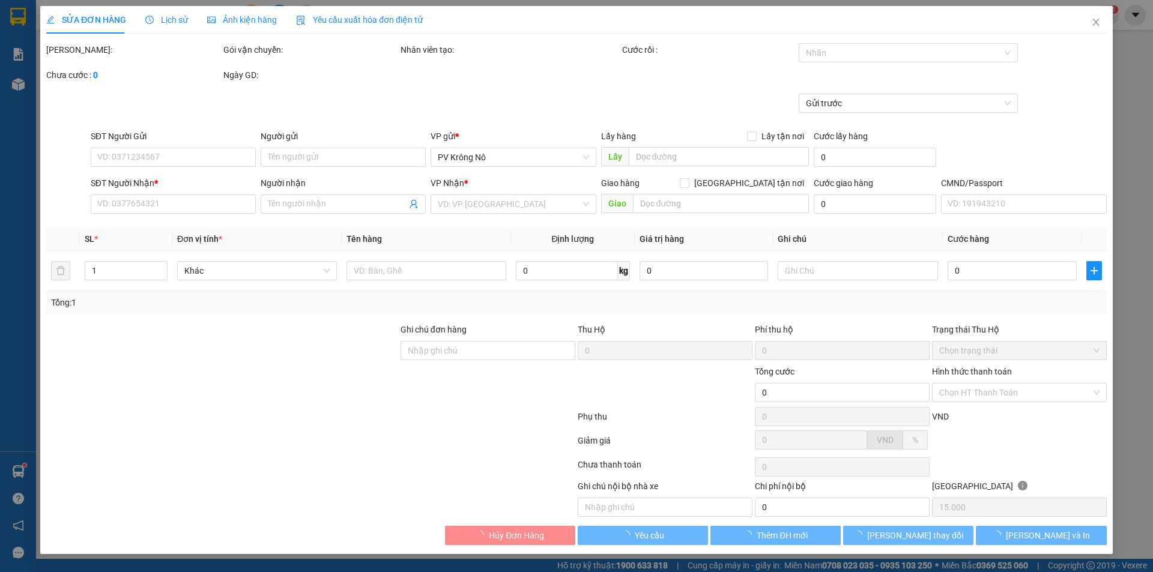
type input "200.000"
type input "20.000"
type input "320.000"
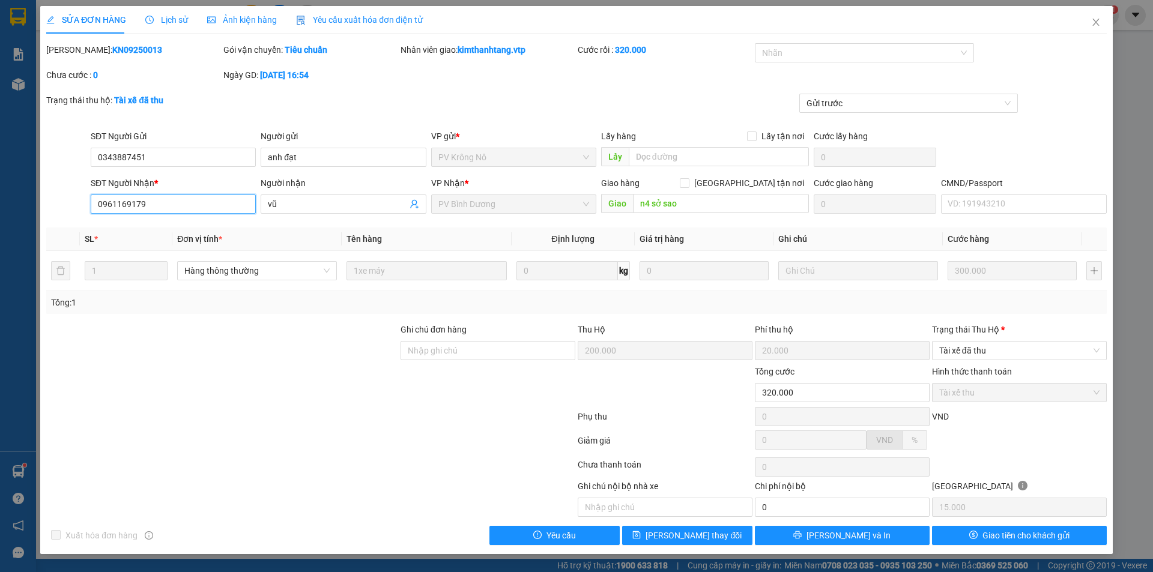
drag, startPoint x: 156, startPoint y: 205, endPoint x: 89, endPoint y: 203, distance: 66.7
click at [74, 199] on div "SĐT Người Nhận * 0961169179 0961169179 Người nhận vũ VP Nhận * PV Bình Dương Gi…" at bounding box center [576, 198] width 1063 height 42
click at [153, 157] on input "0343887451" at bounding box center [173, 157] width 165 height 19
drag, startPoint x: 153, startPoint y: 157, endPoint x: 86, endPoint y: 154, distance: 67.3
click at [69, 155] on div "SĐT Người Gửi 0343887451 0343887451 Người gửi anh đạt VP gửi * PV Krông Nô Lấy …" at bounding box center [576, 151] width 1063 height 42
